Goal: Task Accomplishment & Management: Complete application form

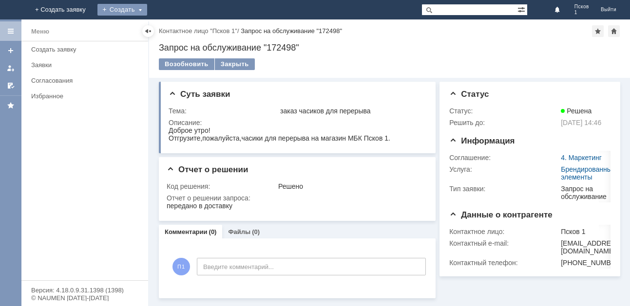
click at [147, 7] on div "Создать" at bounding box center [122, 10] width 50 height 12
click at [181, 27] on link "Заявка" at bounding box center [144, 29] width 74 height 12
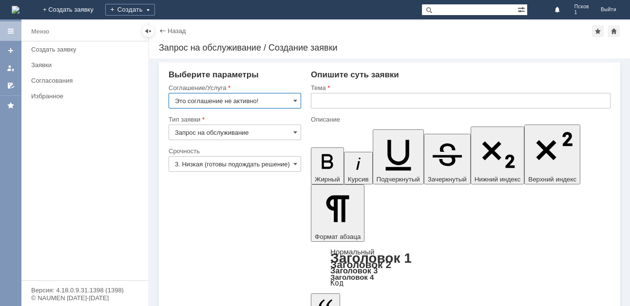
click at [290, 100] on input "Это соглашение не активно!" at bounding box center [235, 101] width 132 height 16
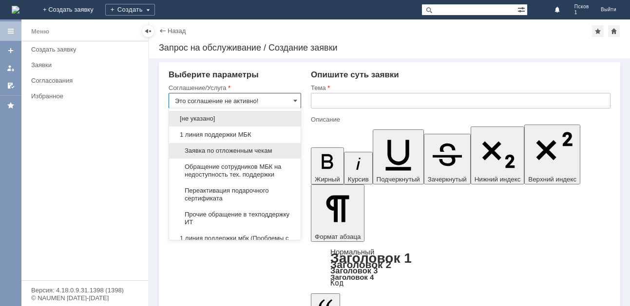
scroll to position [97, 0]
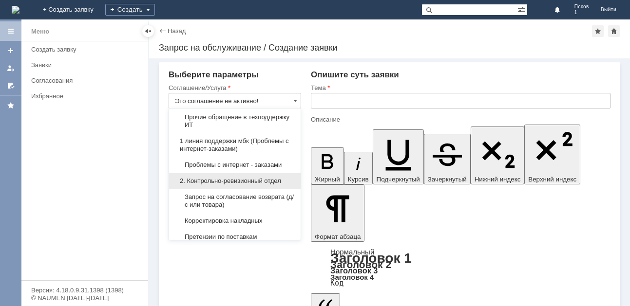
click at [246, 183] on span "2. Контрольно-ревизионный отдел" at bounding box center [235, 181] width 120 height 8
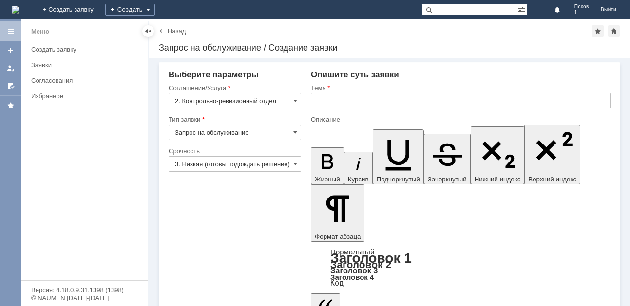
type input "2. Контрольно-ревизионный отдел"
click at [282, 161] on input "3. Низкая (готовы подождать решение)" at bounding box center [235, 164] width 132 height 16
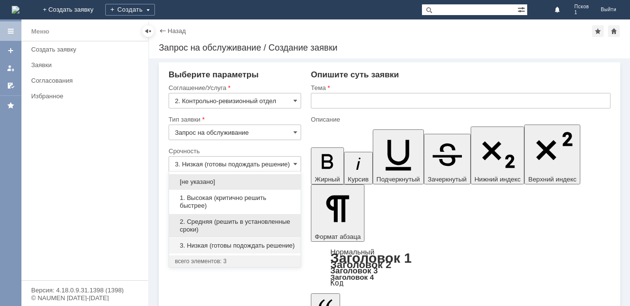
click at [236, 220] on span "2. Средняя (решить в установленные сроки)" at bounding box center [235, 226] width 120 height 16
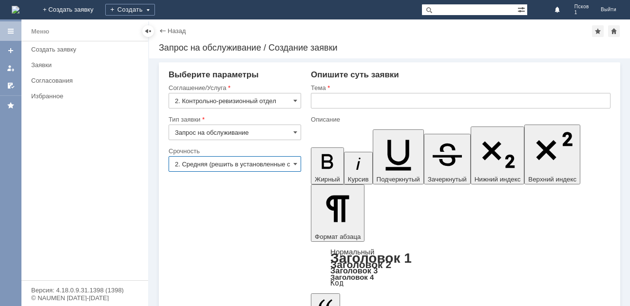
type input "2. Средняя (решить в установленные сроки)"
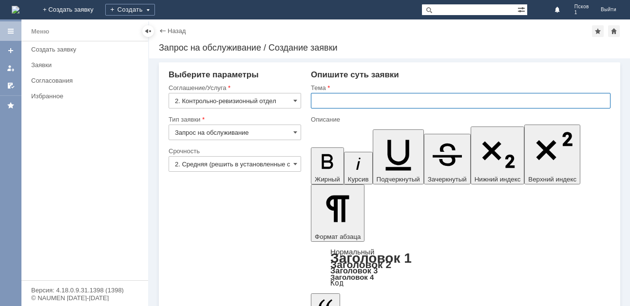
click at [326, 103] on input "text" at bounding box center [461, 101] width 300 height 16
type input "Перевоз при приемке"
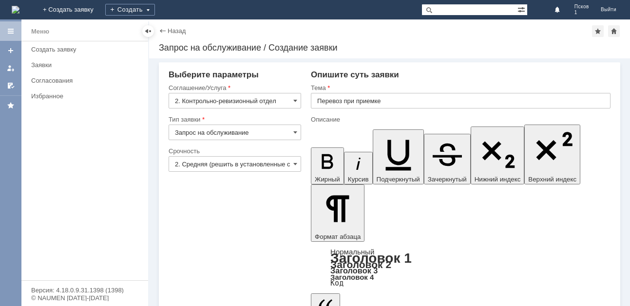
drag, startPoint x: 396, startPoint y: 2299, endPoint x: 369, endPoint y: 2302, distance: 27.4
drag, startPoint x: 577, startPoint y: 2300, endPoint x: 612, endPoint y: 2328, distance: 45.4
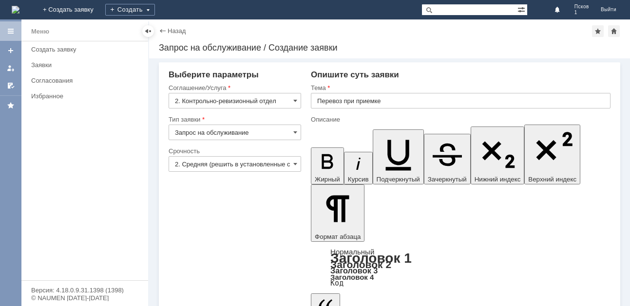
drag, startPoint x: 316, startPoint y: 129, endPoint x: 332, endPoint y: 152, distance: 28.1
click at [316, 149] on icon "button" at bounding box center [327, 161] width 25 height 25
